Goal: Information Seeking & Learning: Learn about a topic

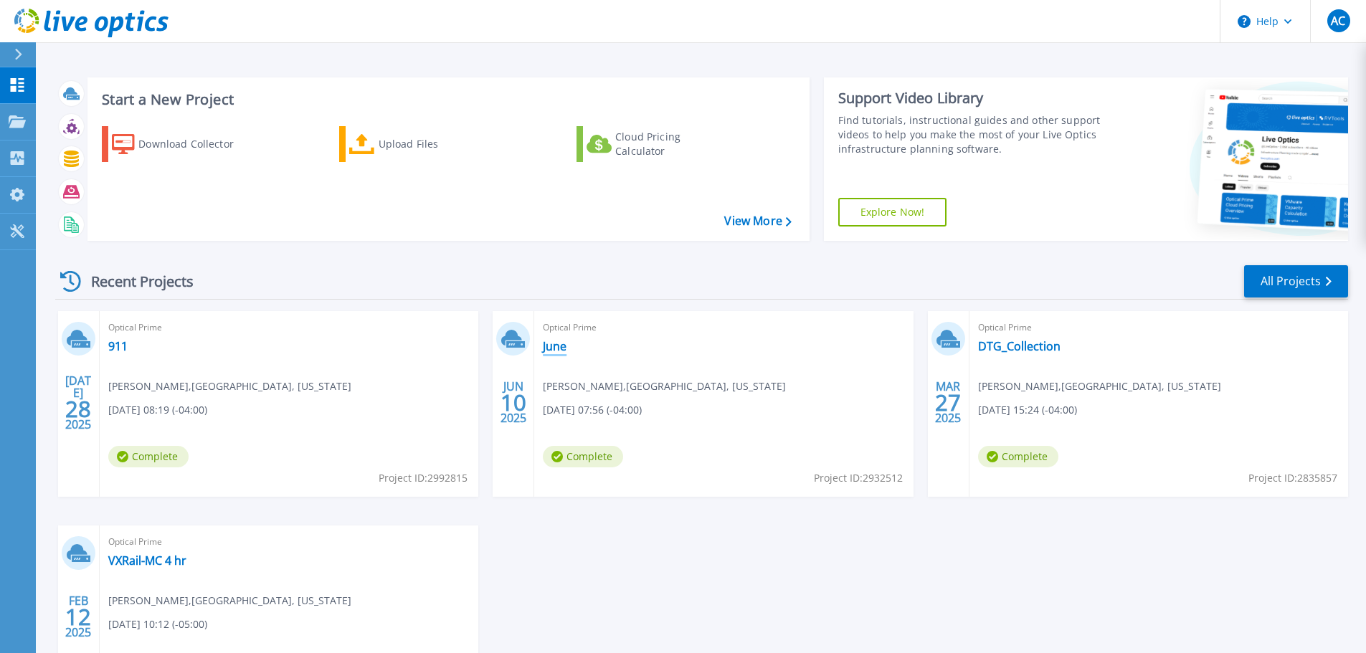
click at [566, 345] on link "June" at bounding box center [555, 346] width 24 height 14
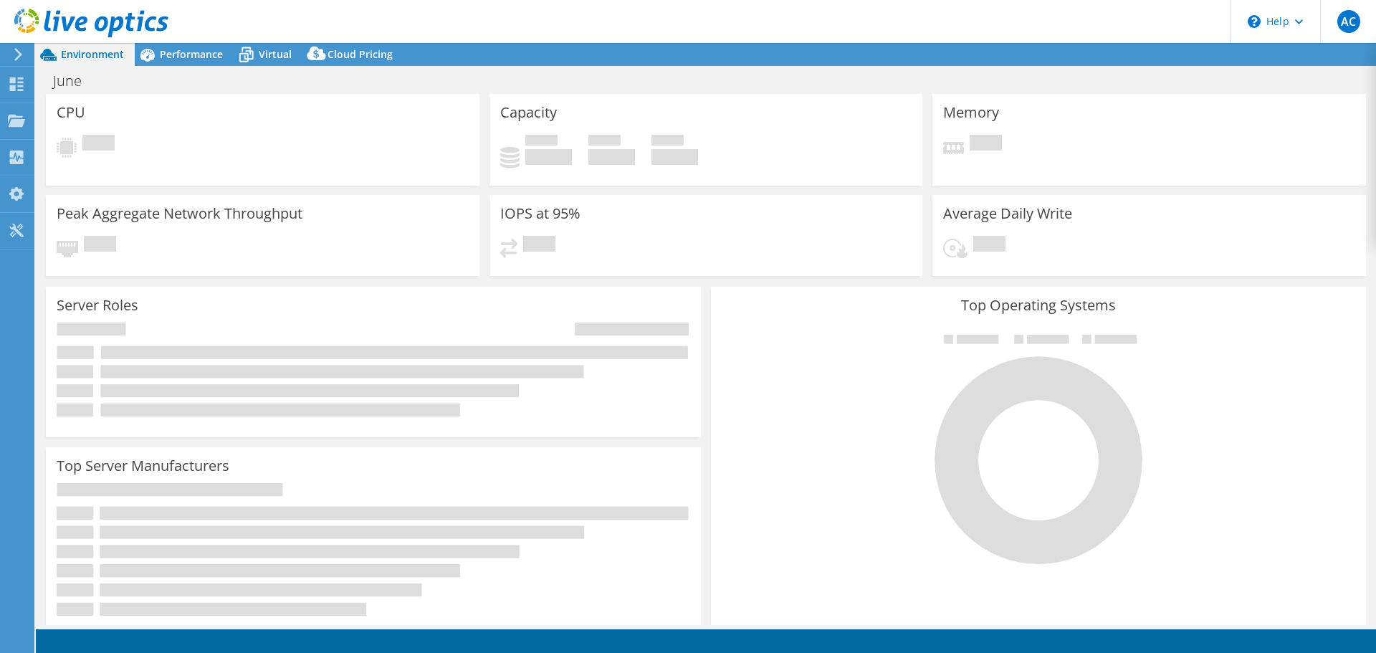
select select "USD"
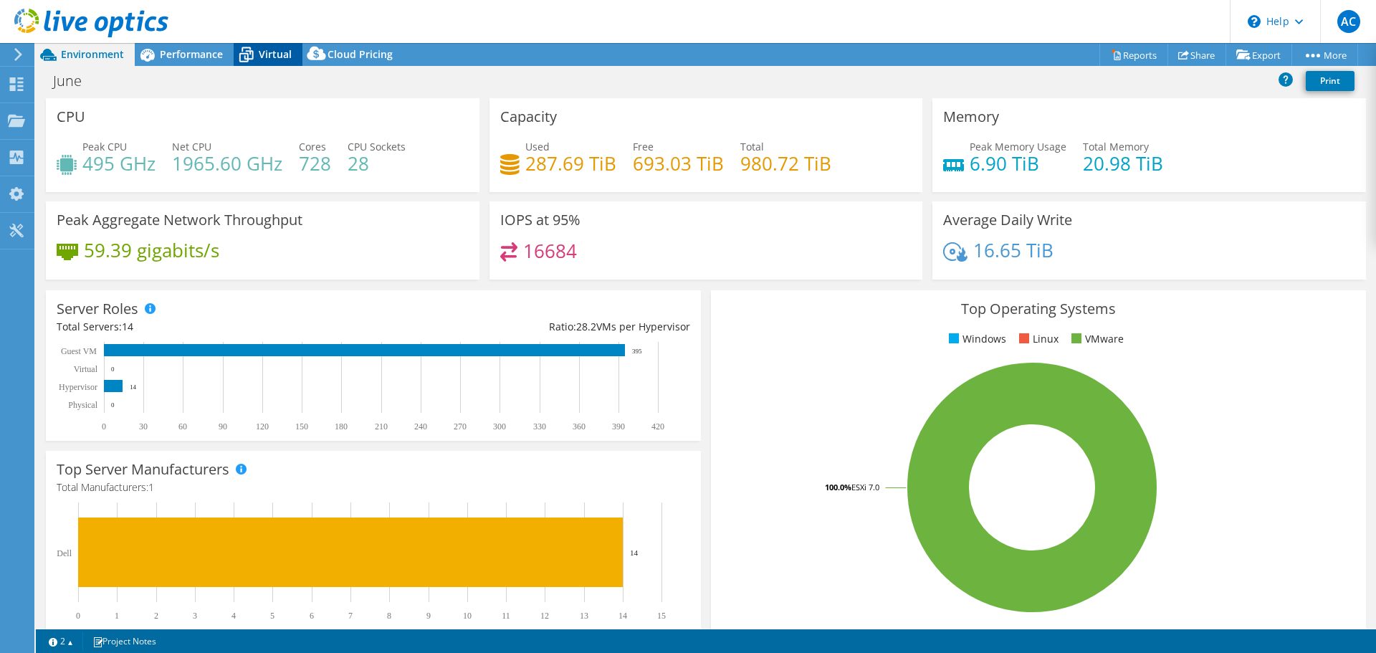
click at [274, 57] on span "Virtual" at bounding box center [275, 54] width 33 height 14
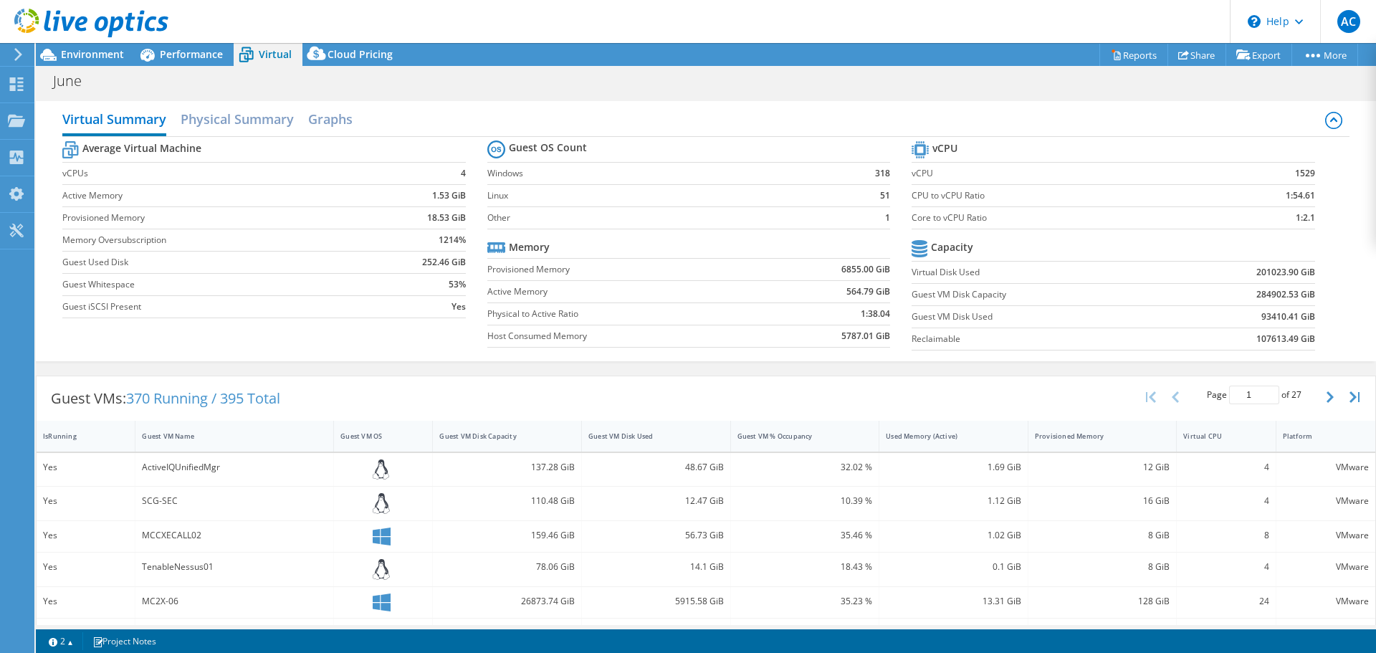
scroll to position [72, 0]
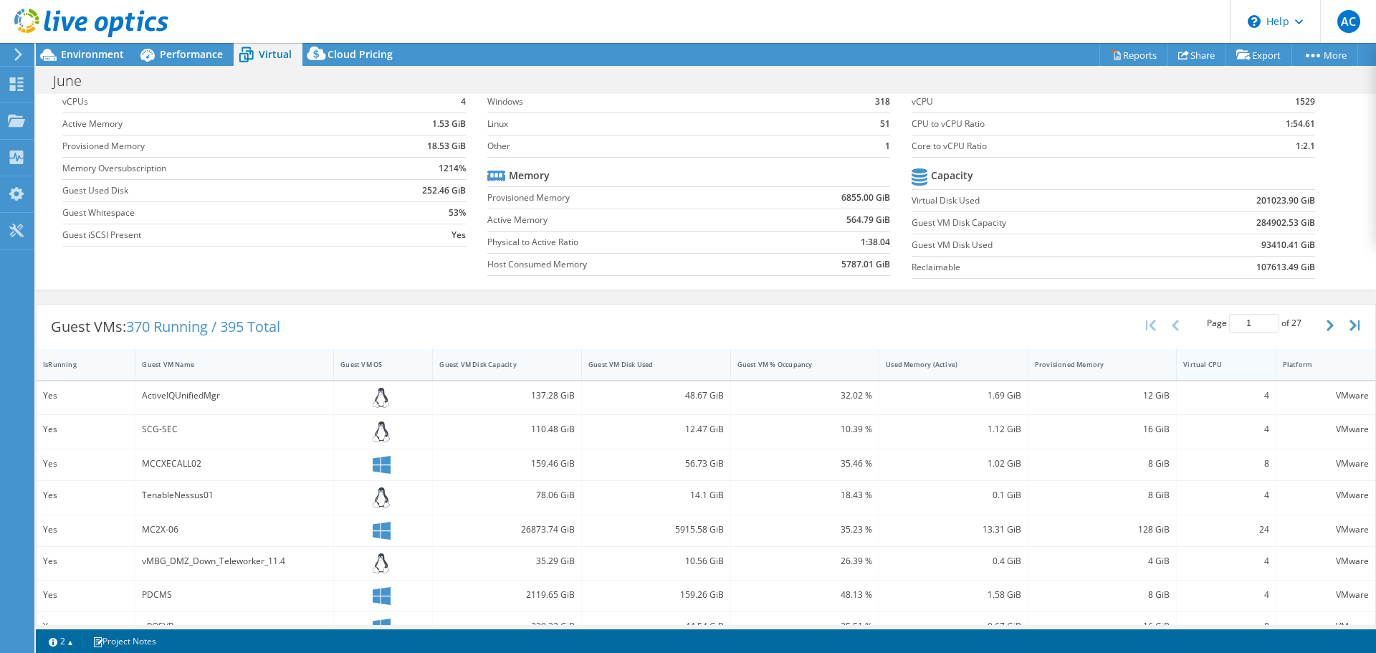
click at [1183, 360] on div "Virtual CPU" at bounding box center [1217, 364] width 68 height 9
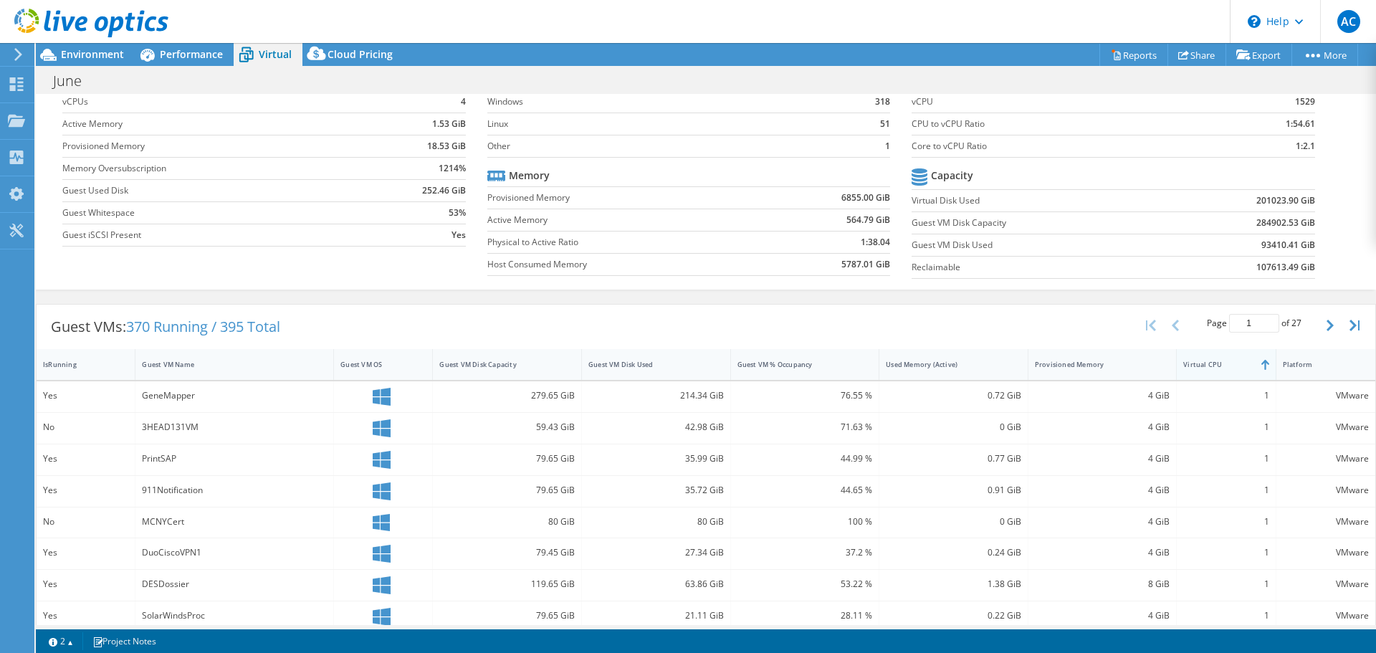
click at [1183, 360] on div "Virtual CPU" at bounding box center [1217, 364] width 68 height 9
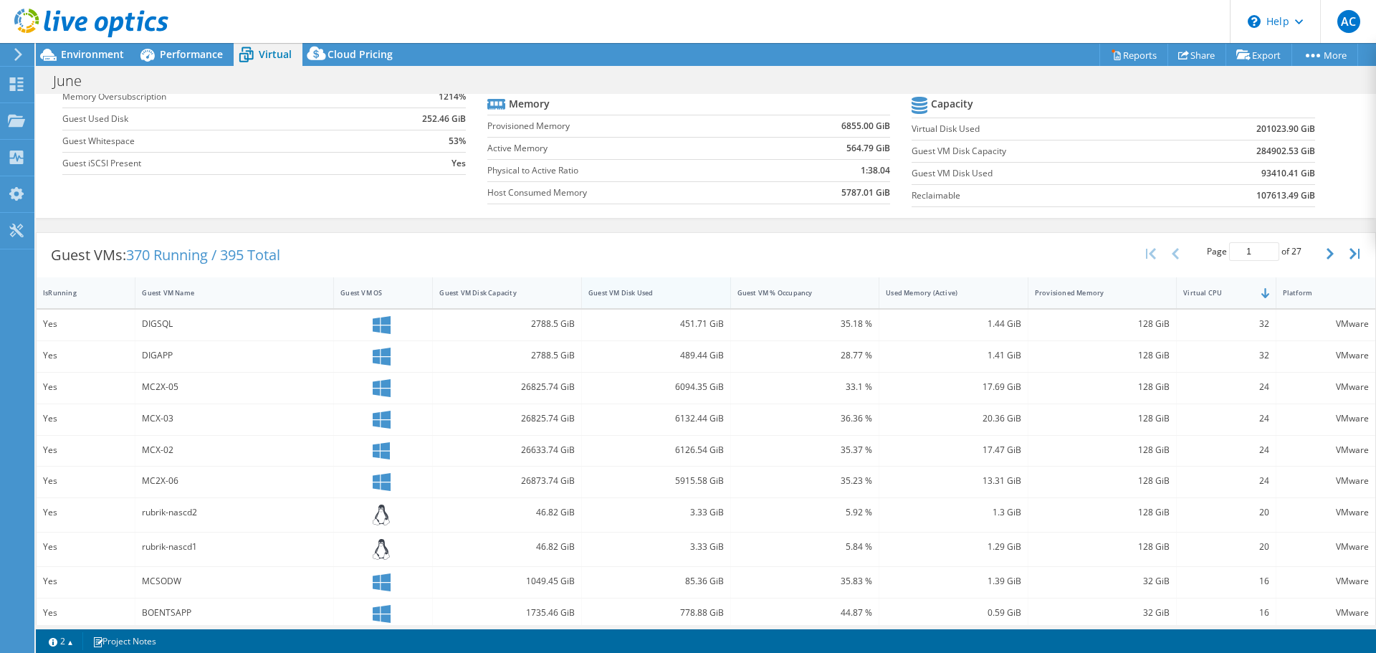
click at [648, 295] on div "Guest VM Disk Used" at bounding box center [648, 292] width 118 height 9
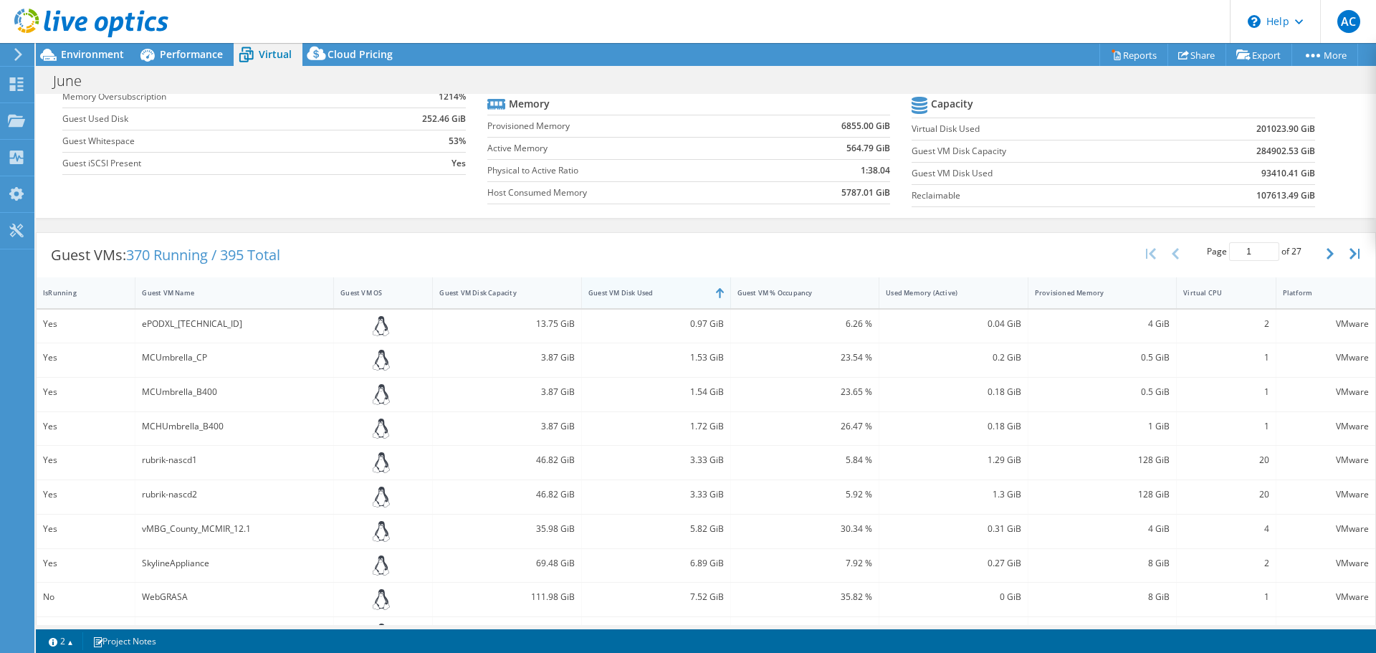
click at [648, 295] on div "Guest VM Disk Used" at bounding box center [648, 292] width 118 height 9
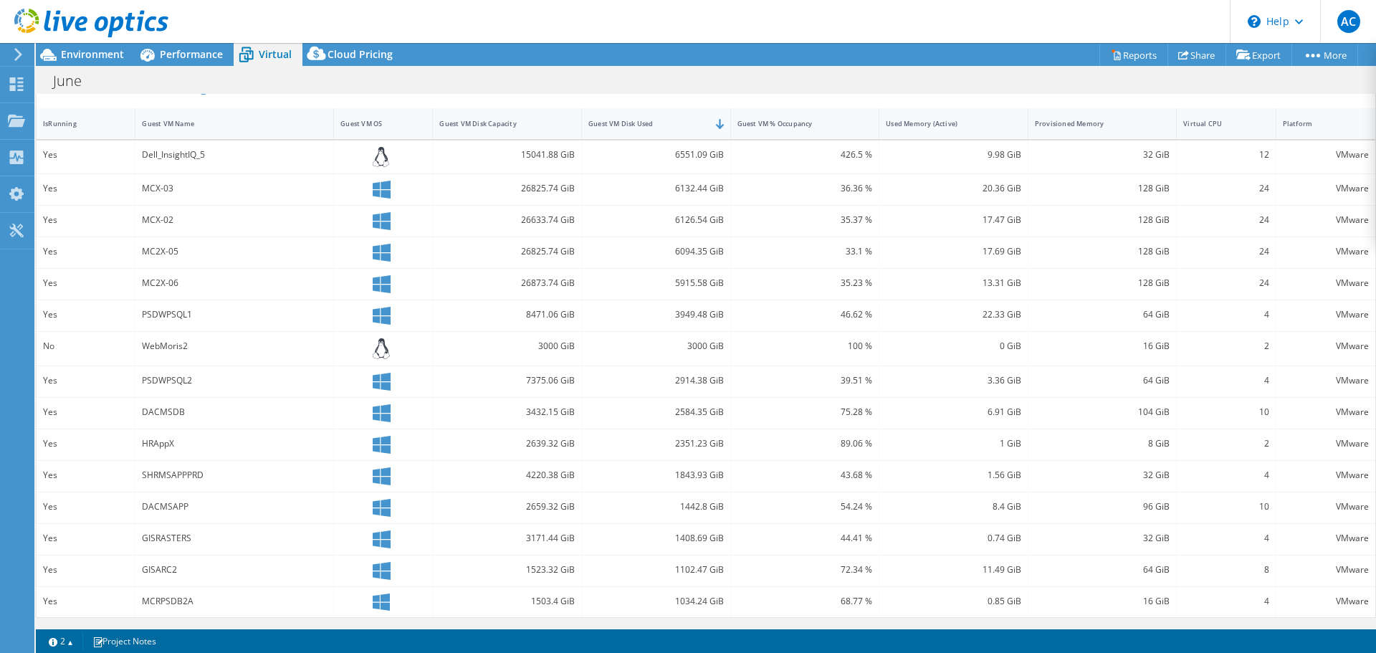
scroll to position [241, 0]
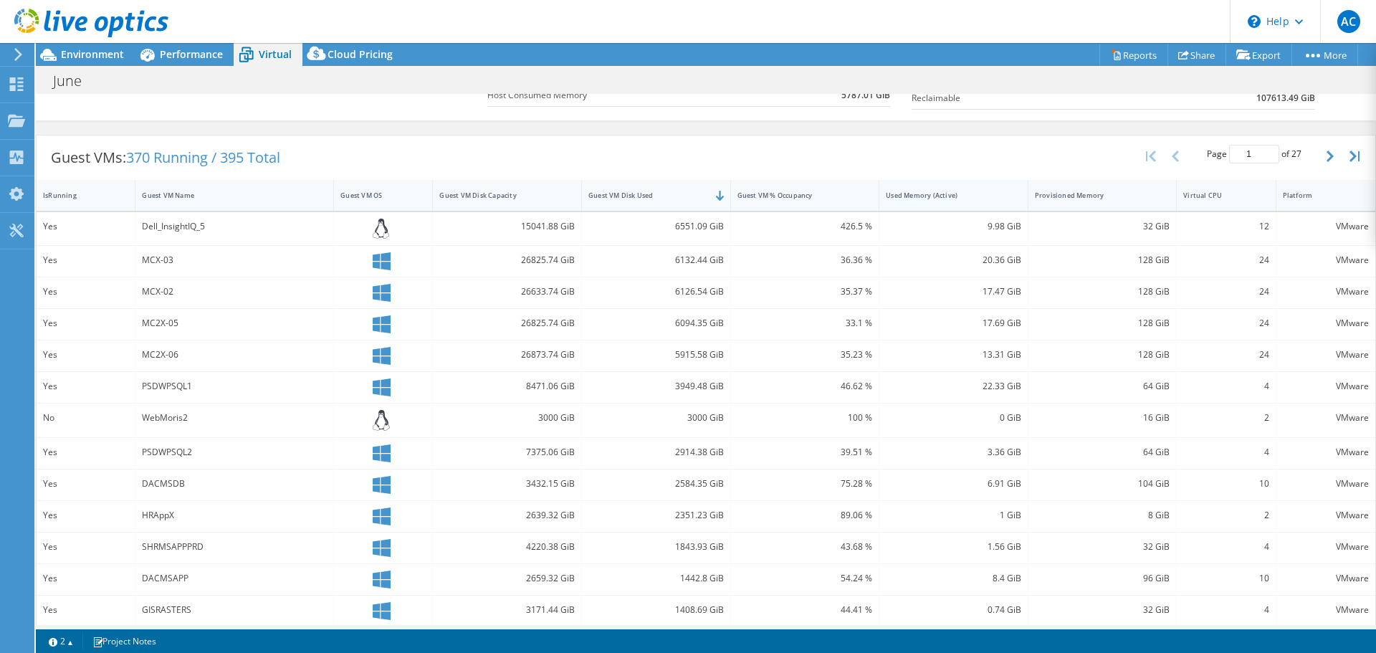
click at [928, 194] on div "Used Memory (Active)" at bounding box center [945, 195] width 118 height 9
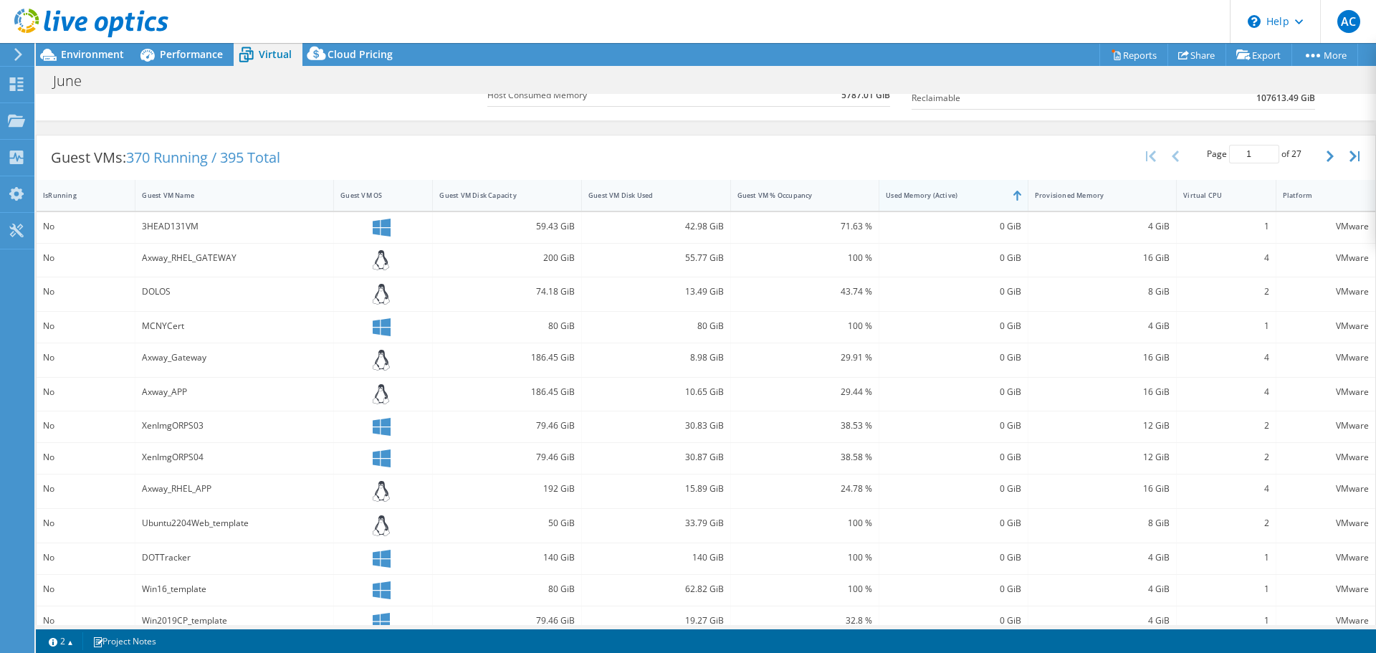
click at [928, 194] on div "Used Memory (Active)" at bounding box center [945, 195] width 118 height 9
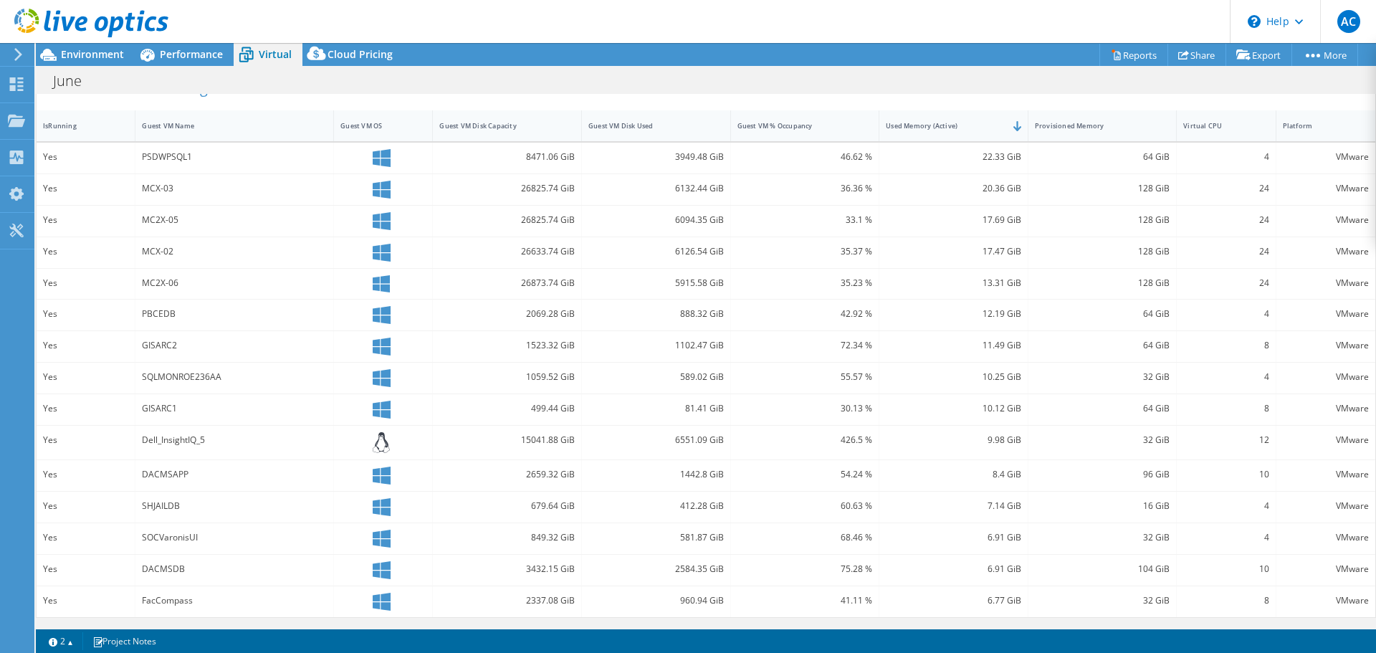
scroll to position [167, 0]
